Goal: Navigation & Orientation: Understand site structure

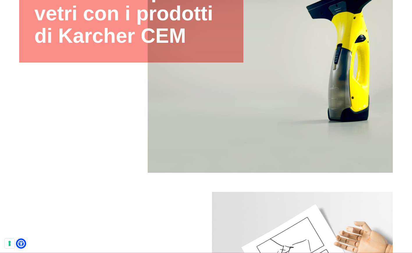
scroll to position [195, 0]
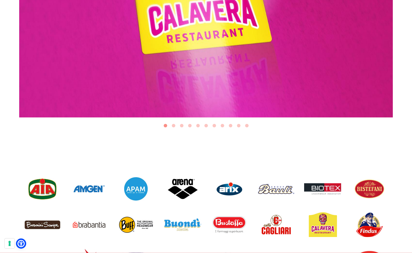
scroll to position [271, 0]
